Goal: Information Seeking & Learning: Learn about a topic

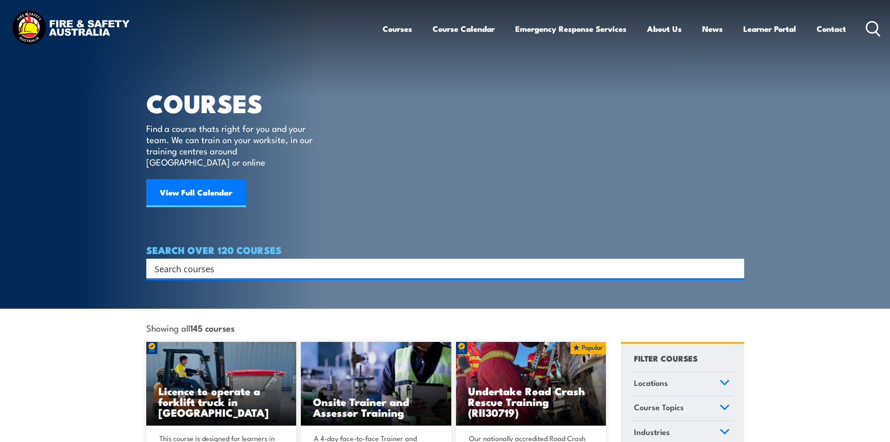
click at [343, 261] on input "Search input" at bounding box center [439, 268] width 569 height 14
type input "warden"
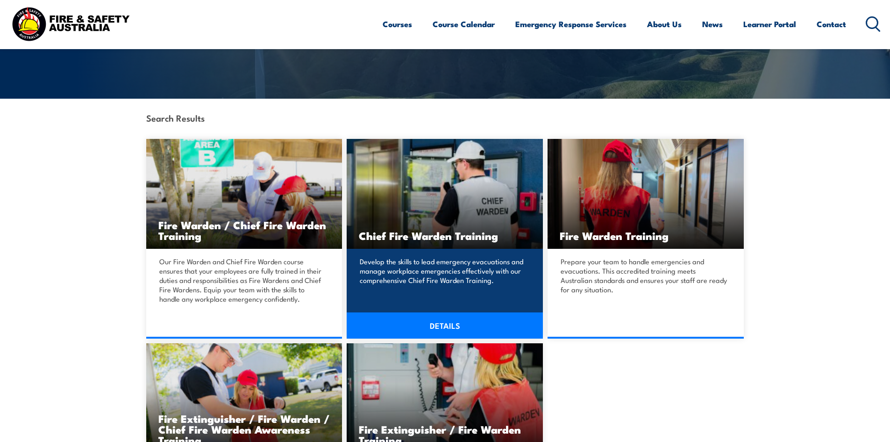
scroll to position [234, 0]
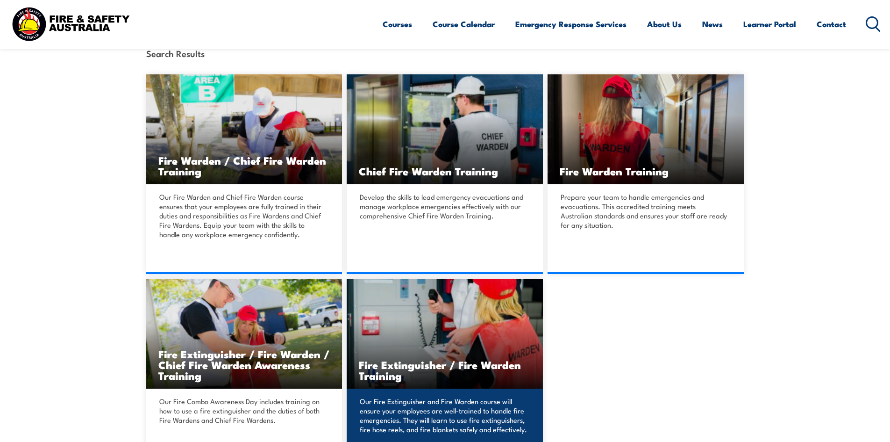
click at [485, 296] on img at bounding box center [445, 334] width 196 height 110
